Goal: Task Accomplishment & Management: Manage account settings

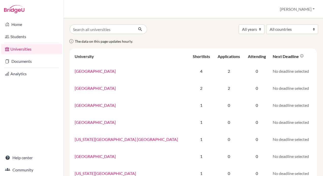
click at [18, 37] on link "Students" at bounding box center [31, 36] width 61 height 10
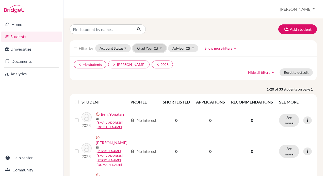
click at [151, 48] on button "Grad Year (1)" at bounding box center [150, 48] width 34 height 8
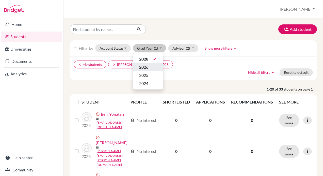
click at [148, 67] on span "2026" at bounding box center [143, 67] width 9 height 6
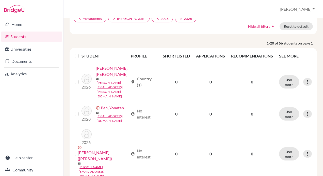
scroll to position [51, 0]
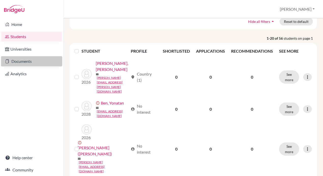
click at [21, 61] on link "Documents" at bounding box center [31, 61] width 61 height 10
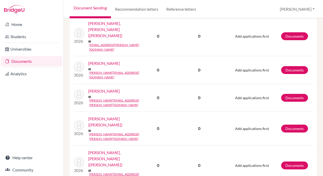
scroll to position [554, 0]
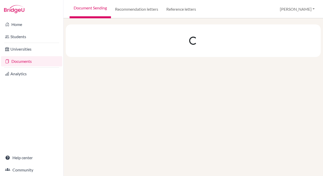
scroll to position [0, 0]
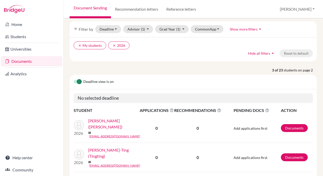
scroll to position [69, 0]
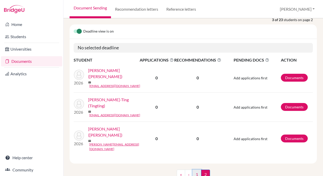
click at [195, 169] on link "1" at bounding box center [196, 174] width 9 height 10
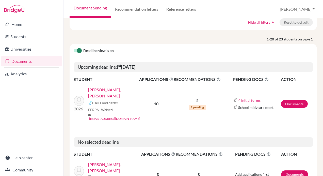
scroll to position [51, 0]
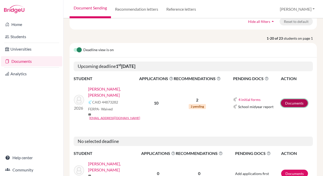
click at [283, 99] on link "Documents" at bounding box center [294, 103] width 27 height 8
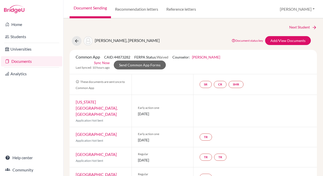
click at [99, 61] on link "Sync Now" at bounding box center [102, 62] width 16 height 5
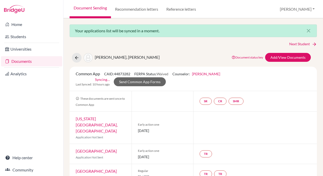
click at [254, 56] on link "Document status key" at bounding box center [246, 57] width 31 height 4
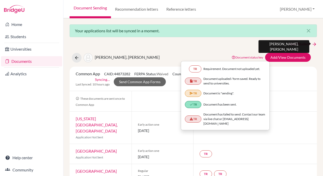
click at [290, 43] on link "Next Student" at bounding box center [303, 44] width 28 height 6
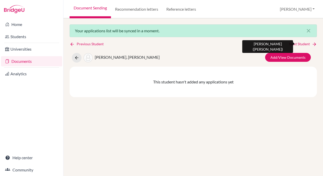
click at [290, 43] on link "Next Student" at bounding box center [303, 44] width 28 height 6
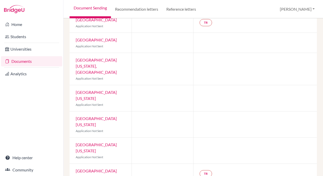
scroll to position [119, 0]
click at [49, 113] on div "Home Students Universities Documents Analytics Help center Community" at bounding box center [31, 96] width 63 height 157
